Goal: Information Seeking & Learning: Learn about a topic

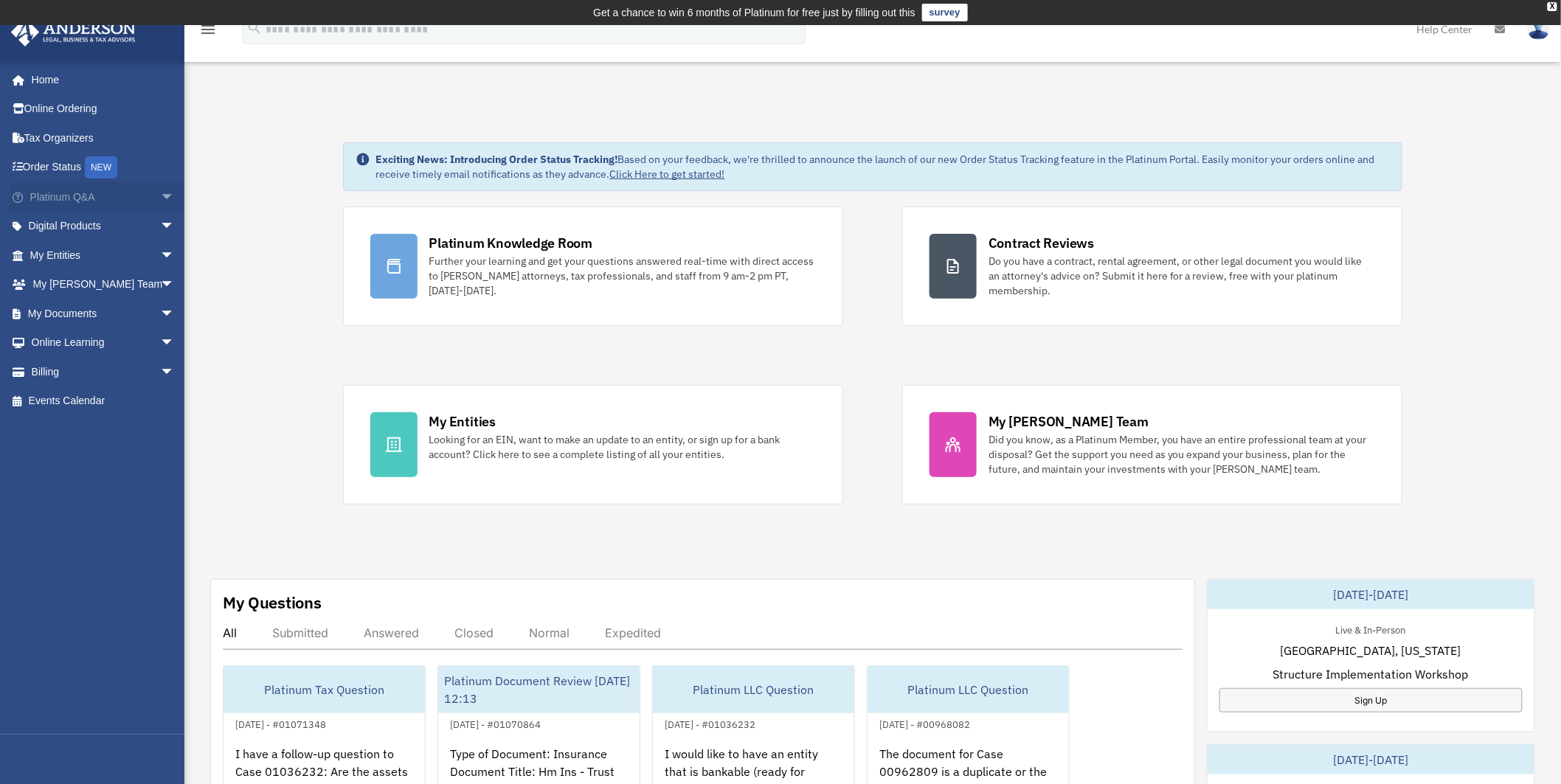
click at [160, 194] on span "arrow_drop_down" at bounding box center [175, 197] width 30 height 31
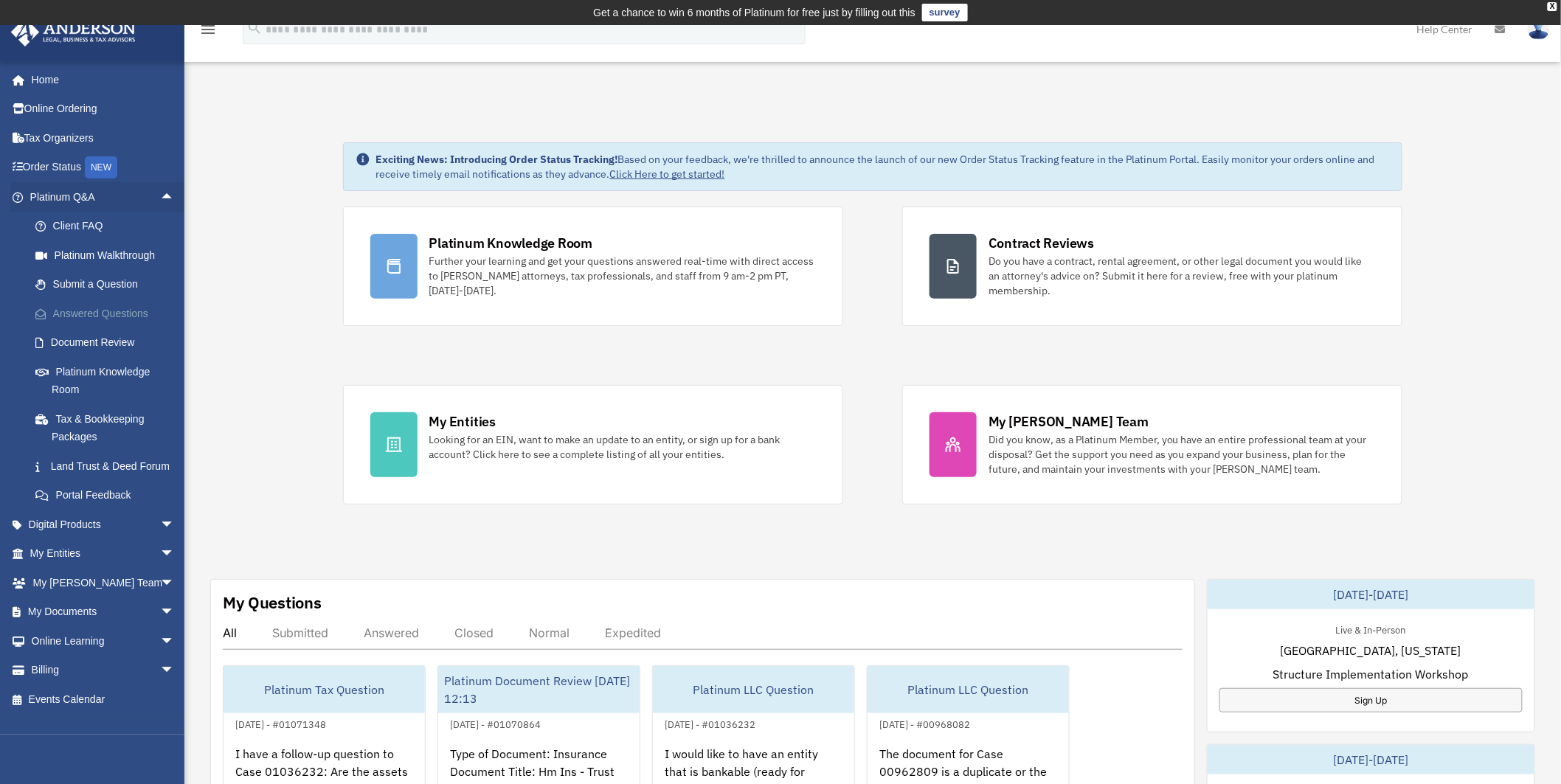
click at [93, 318] on link "Answered Questions" at bounding box center [108, 313] width 176 height 30
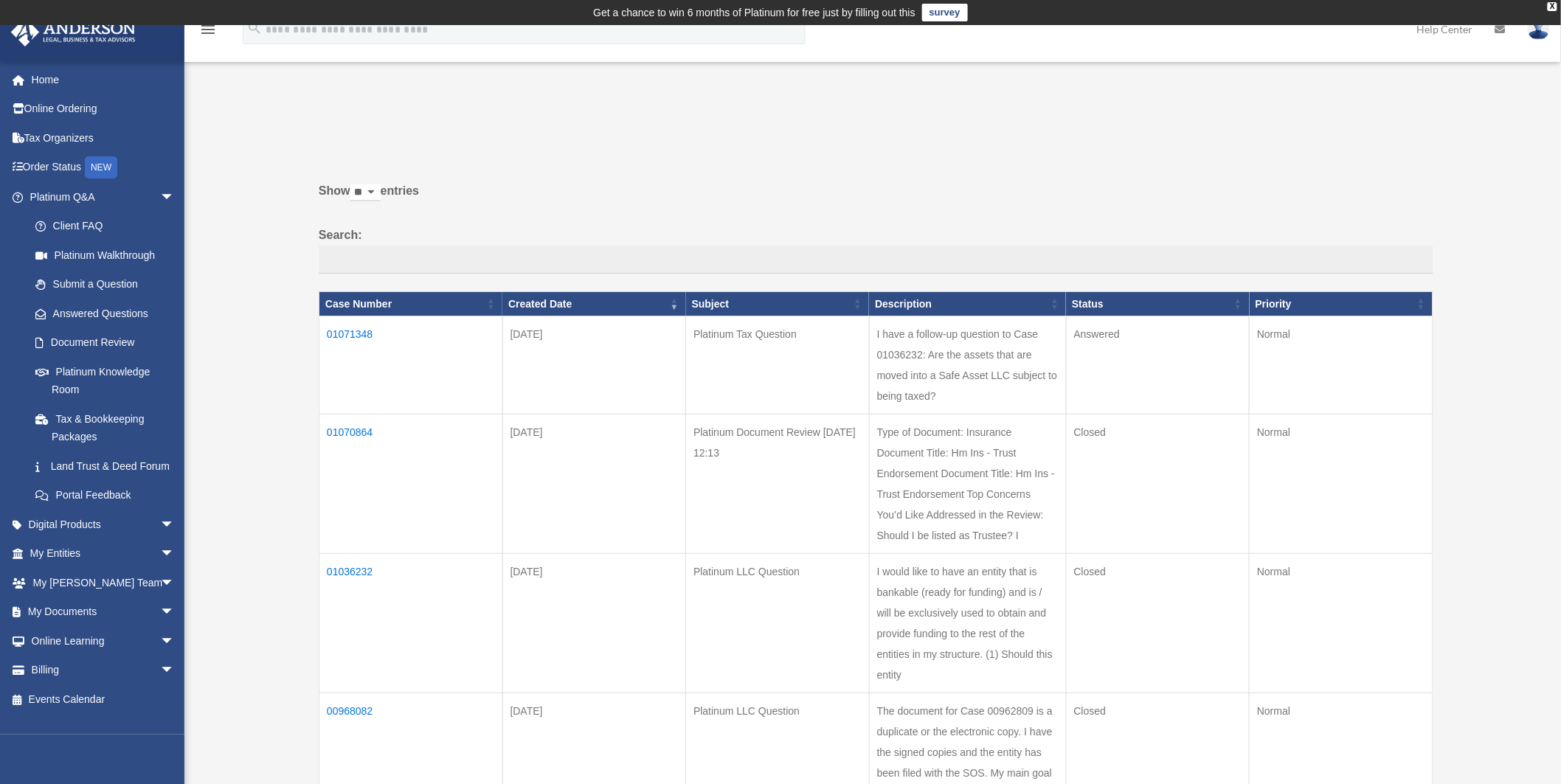
click at [366, 331] on td "01071348" at bounding box center [411, 366] width 184 height 98
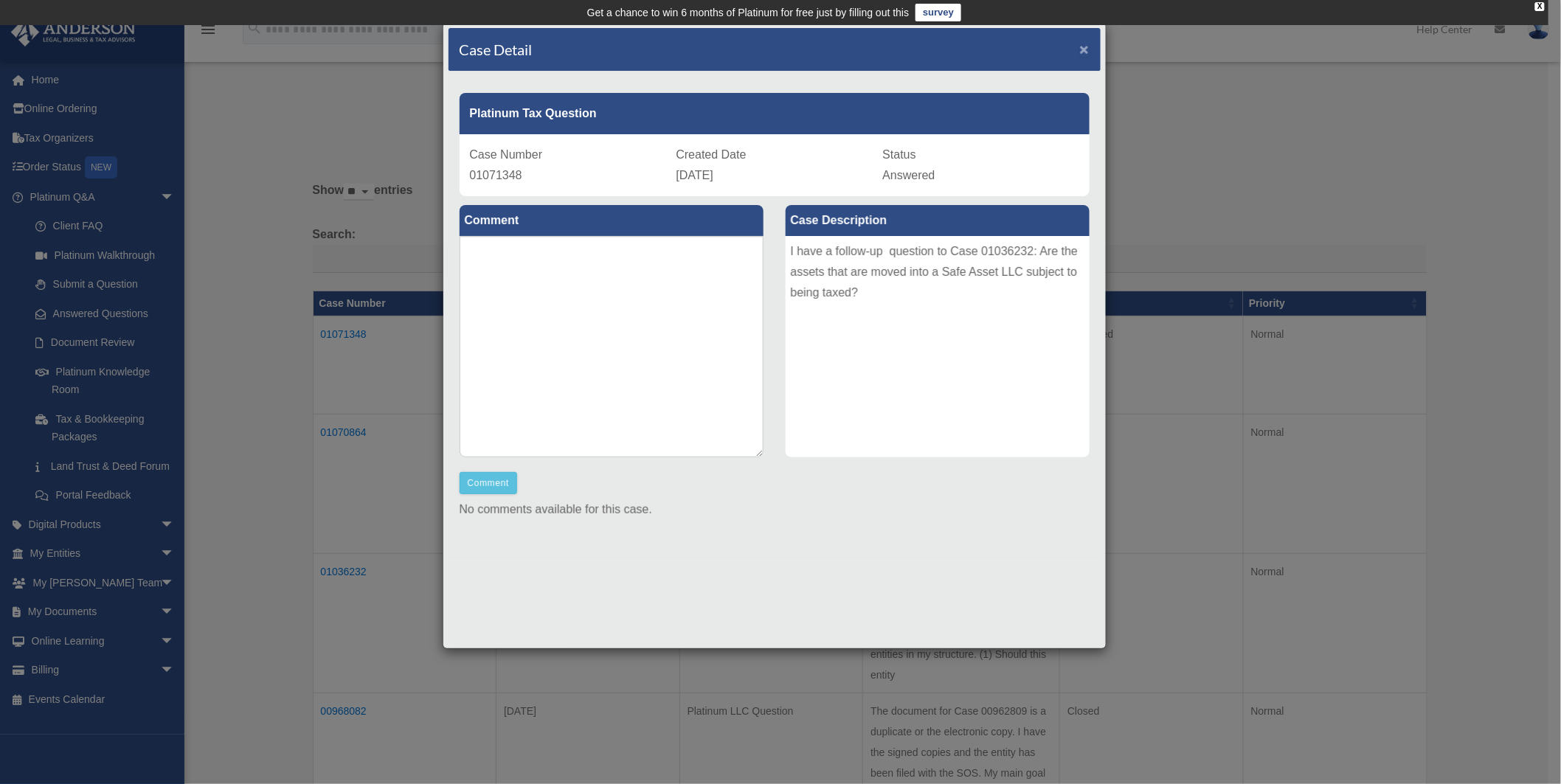
click at [1082, 49] on span "×" at bounding box center [1085, 49] width 10 height 17
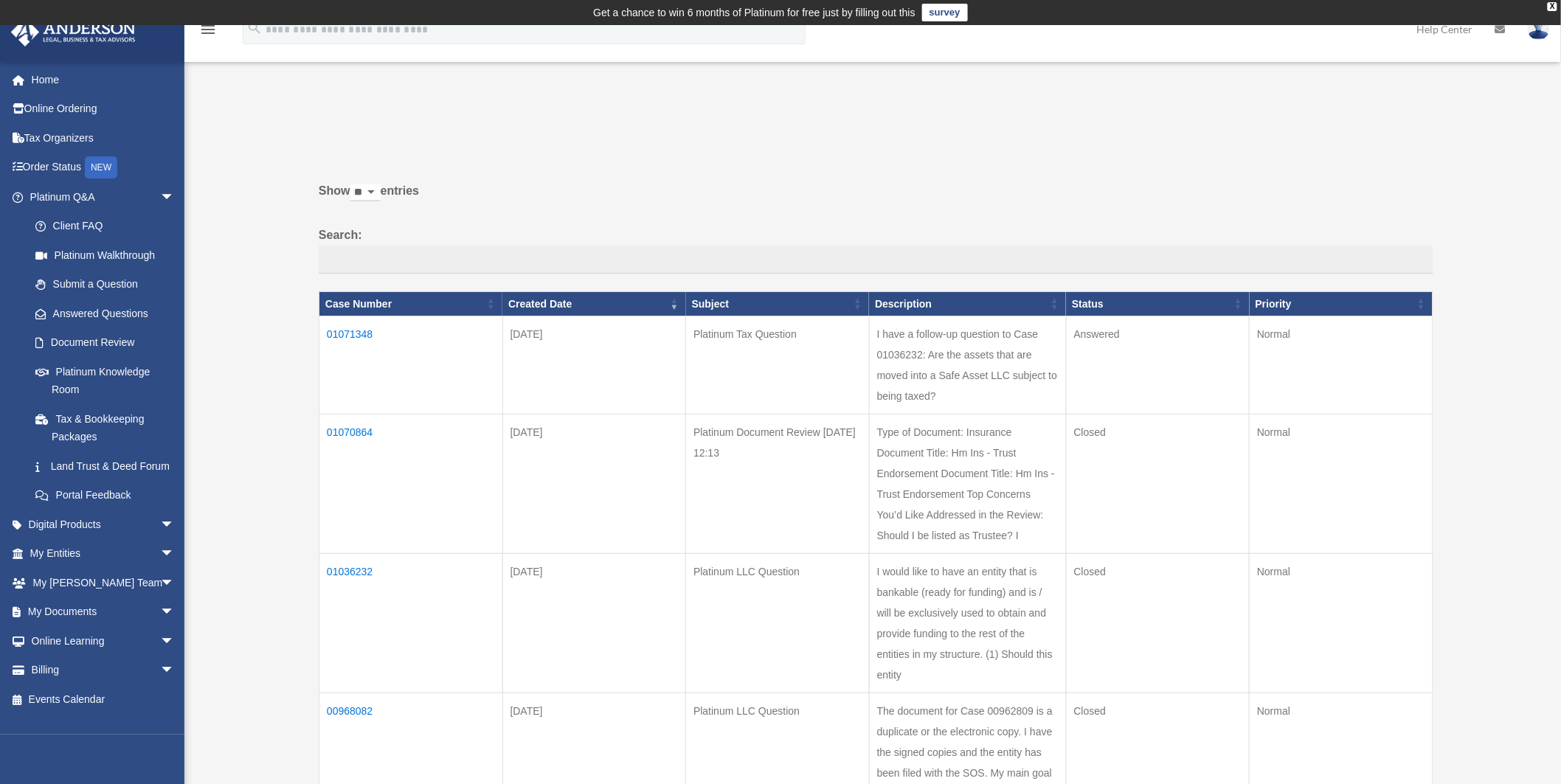
click at [363, 570] on td "01036232" at bounding box center [411, 624] width 184 height 140
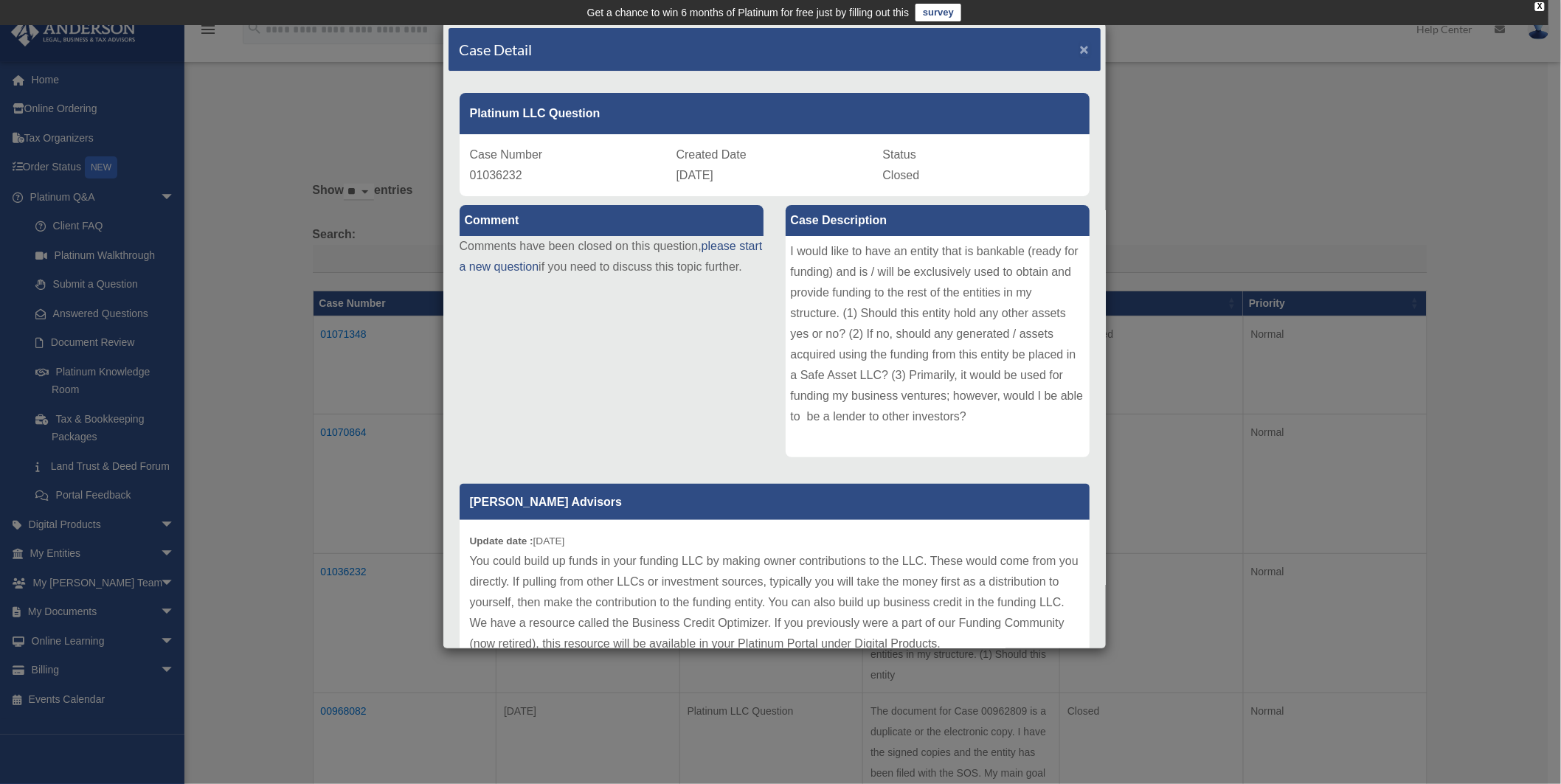
click at [1080, 48] on span "×" at bounding box center [1085, 49] width 10 height 17
